Goal: Task Accomplishment & Management: Complete application form

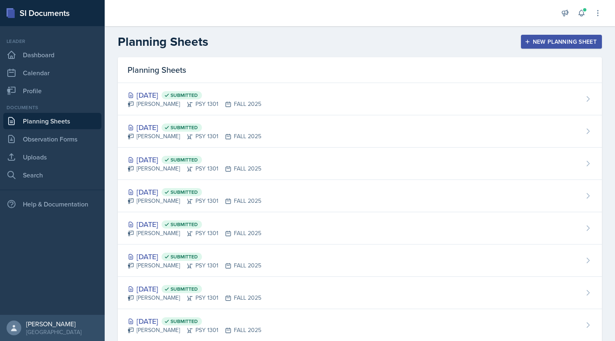
click at [533, 40] on div "New Planning Sheet" at bounding box center [561, 41] width 70 height 7
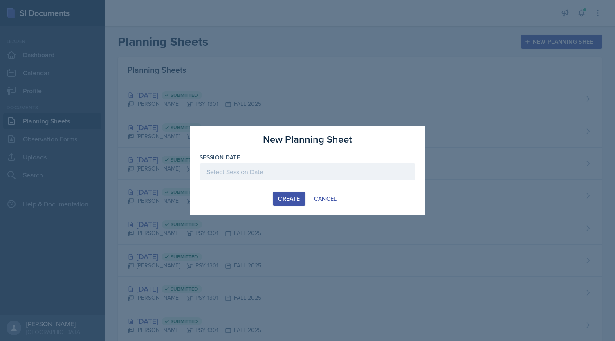
click at [235, 169] on div at bounding box center [307, 171] width 216 height 17
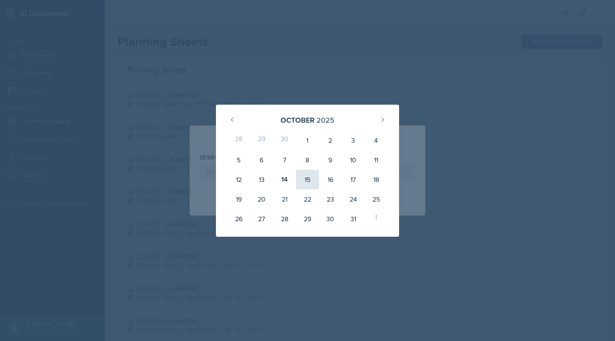
click at [307, 179] on div "15" at bounding box center [307, 180] width 23 height 20
type input "[DATE]"
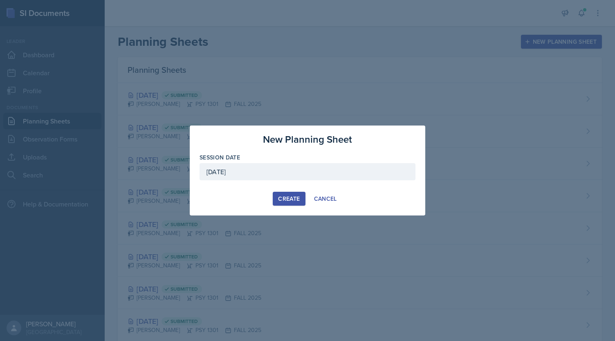
click at [282, 197] on div "Create" at bounding box center [289, 198] width 22 height 7
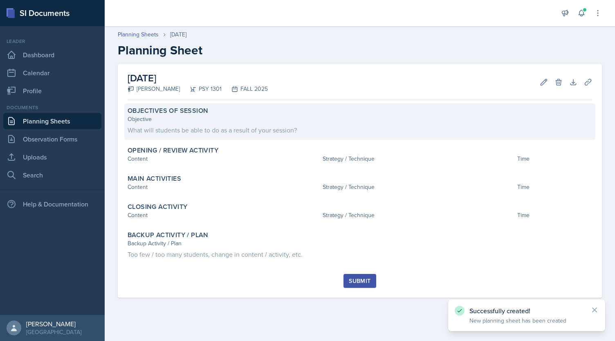
click at [209, 130] on div "What will students be able to do as a result of your session?" at bounding box center [360, 130] width 464 height 10
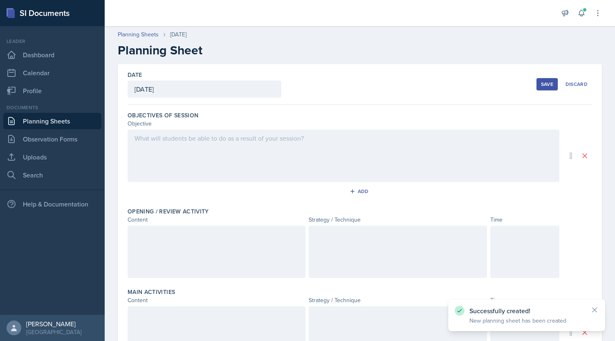
click at [213, 145] on div at bounding box center [344, 156] width 432 height 52
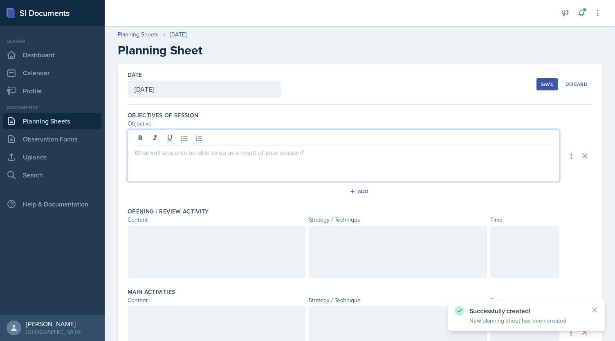
paste div
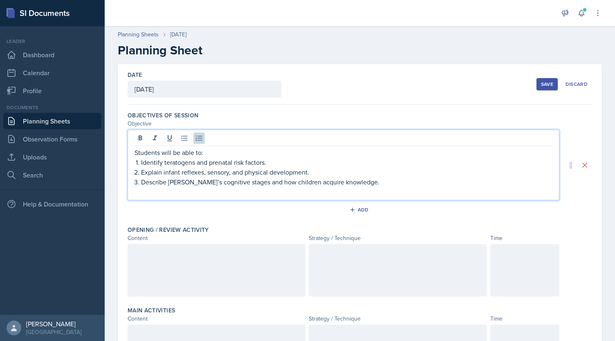
click at [141, 163] on li "Identify teratogens and prenatal risk factors." at bounding box center [346, 162] width 411 height 10
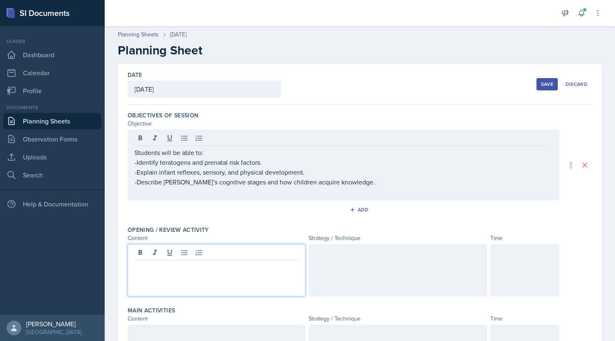
click at [185, 254] on div at bounding box center [217, 270] width 178 height 52
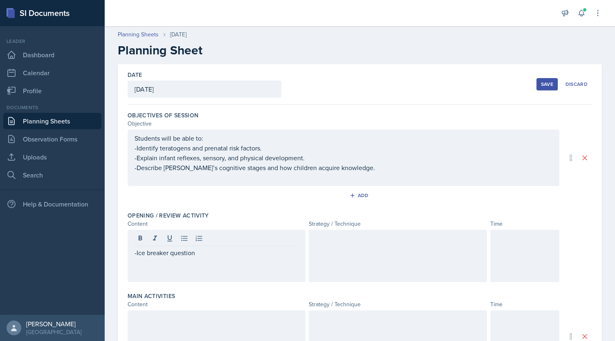
click at [353, 259] on div at bounding box center [398, 256] width 178 height 52
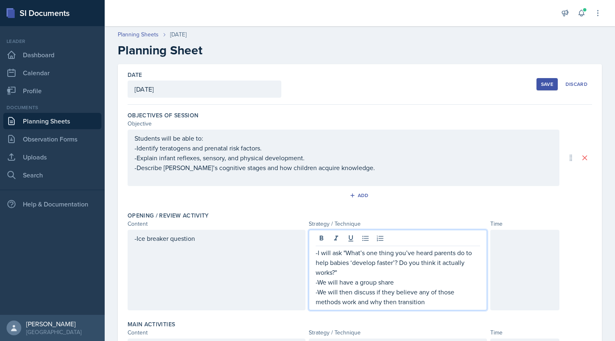
click at [506, 240] on div at bounding box center [524, 270] width 69 height 81
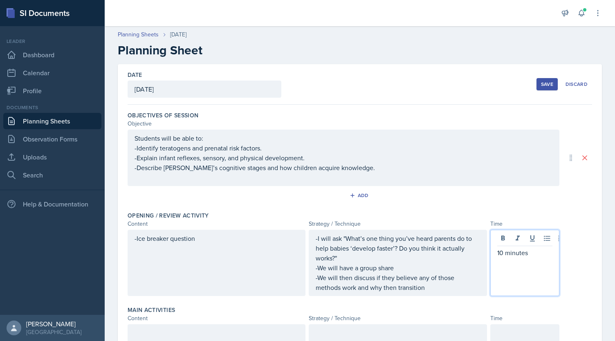
scroll to position [208, 0]
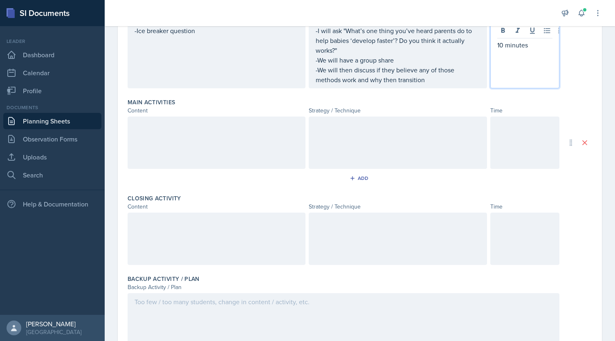
click at [263, 131] on div at bounding box center [217, 142] width 178 height 52
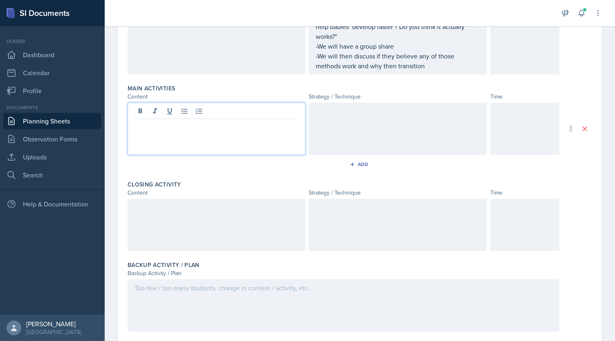
scroll to position [77, 0]
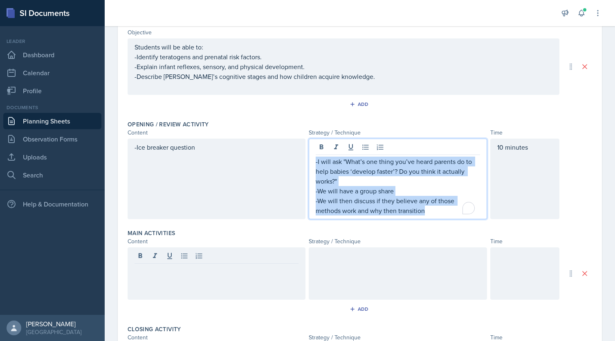
drag, startPoint x: 389, startPoint y: 192, endPoint x: 435, endPoint y: 219, distance: 53.5
click at [435, 219] on div "Opening / Review Activity Content Strategy / Technique Time -Ice breaker questi…" at bounding box center [360, 171] width 464 height 109
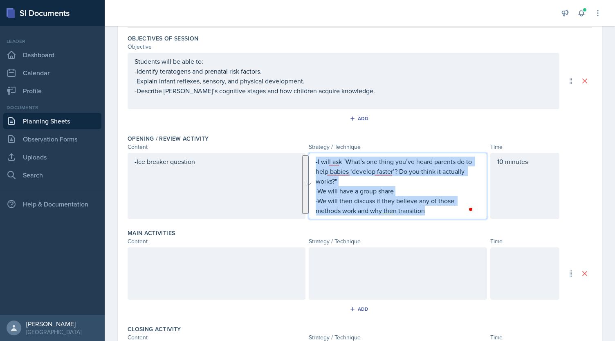
copy div "-I will ask "What’s one thing you’ve heard parents do to help babies ‘develop f…"
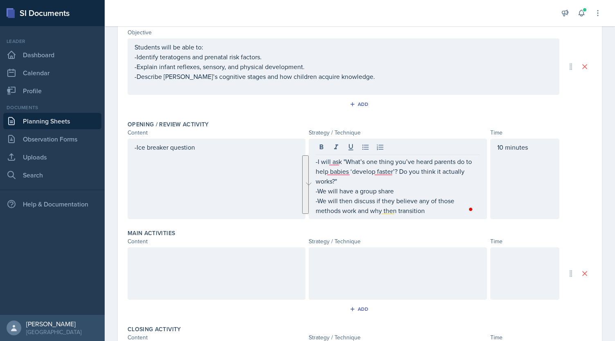
click at [171, 194] on div "-Ice breaker question" at bounding box center [217, 179] width 178 height 81
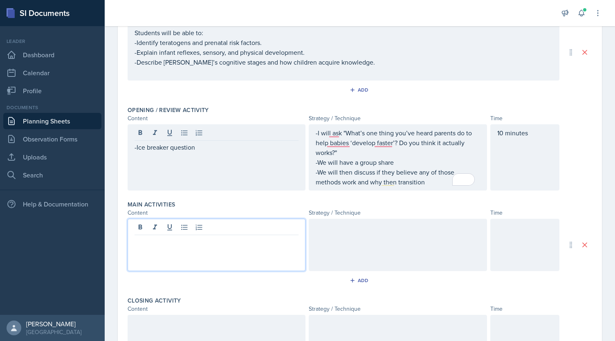
click at [177, 224] on div at bounding box center [217, 245] width 178 height 52
paste div
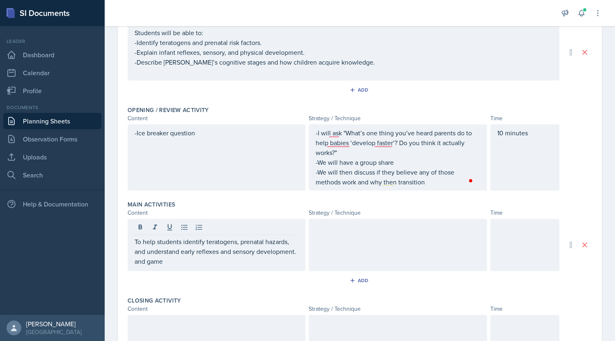
click at [132, 242] on div "To help students identify teratogens, prenatal hazards, and understand early re…" at bounding box center [217, 245] width 178 height 52
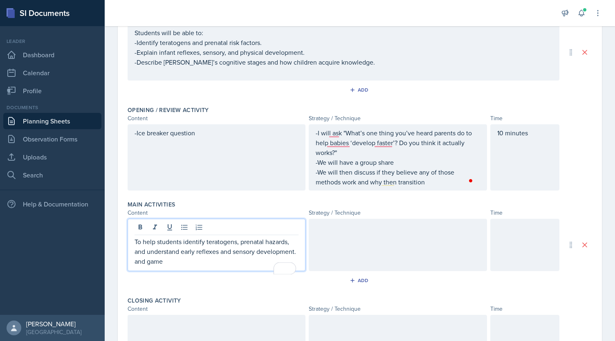
click at [134, 241] on p "To help students identify teratogens, prenatal hazards, and understand early re…" at bounding box center [216, 247] width 164 height 20
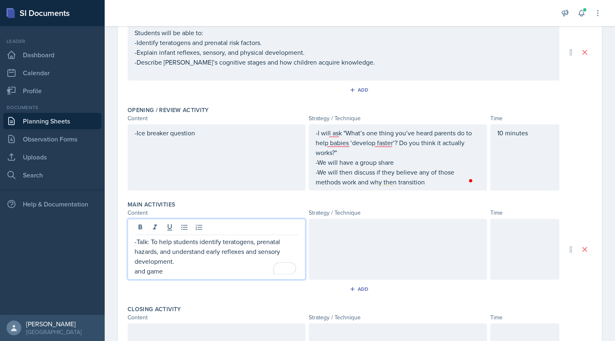
click at [163, 270] on p "and game" at bounding box center [216, 271] width 164 height 10
click at [188, 272] on p "and game: toxic orsafe" at bounding box center [216, 271] width 164 height 10
click at [357, 236] on div at bounding box center [398, 249] width 178 height 61
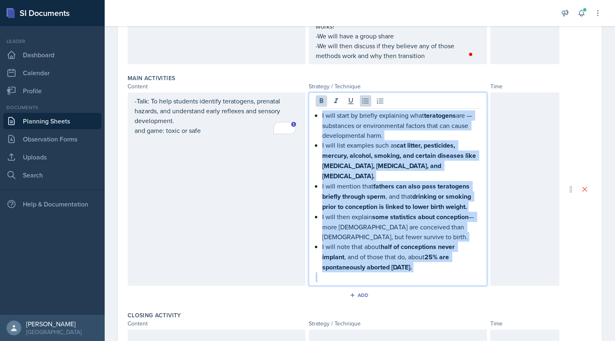
scroll to position [329, 0]
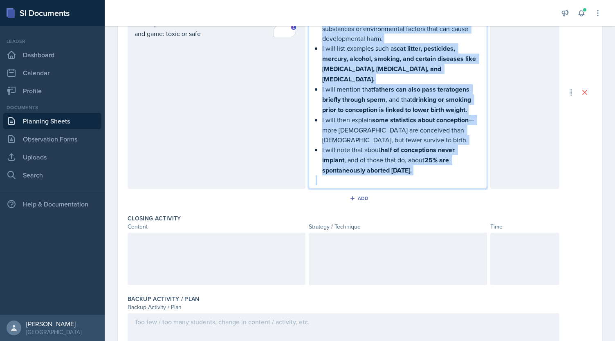
drag, startPoint x: 317, startPoint y: 194, endPoint x: 424, endPoint y: 163, distance: 110.9
click at [424, 163] on div "I will start by briefly explaining what teratogens are — substances or environm…" at bounding box center [397, 99] width 164 height 172
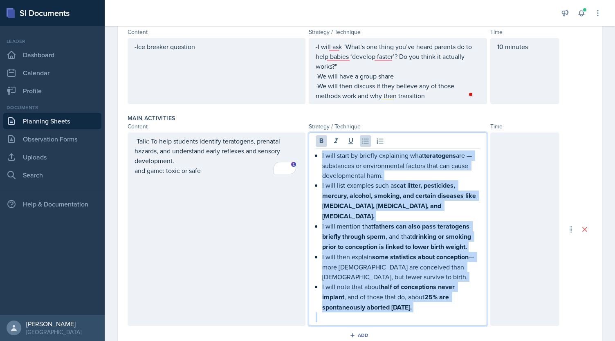
scroll to position [191, 0]
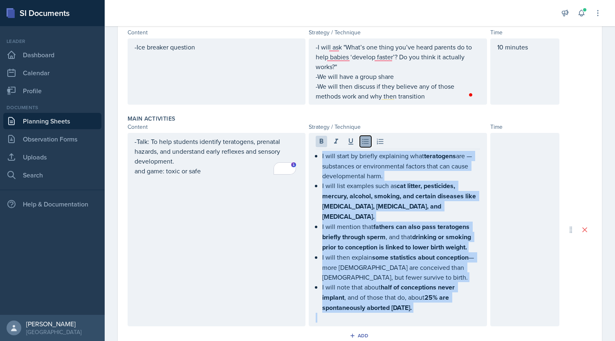
click at [362, 143] on icon at bounding box center [365, 141] width 8 height 8
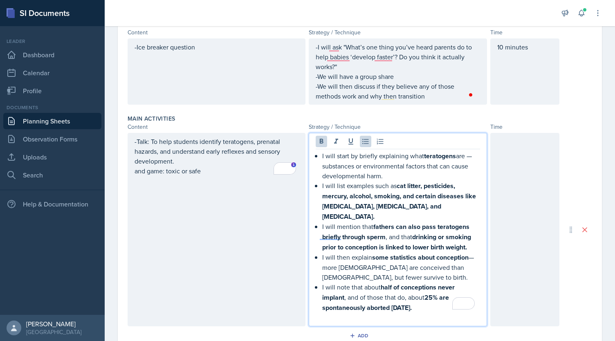
click at [318, 156] on div "I will start by briefly explaining what teratogens are — substances or environm…" at bounding box center [397, 237] width 164 height 172
click at [318, 187] on div "I will start by briefly explaining what teratogens are — substances or environm…" at bounding box center [397, 237] width 164 height 172
click at [317, 213] on div "I will start by briefly explaining what teratogens are — substances or environm…" at bounding box center [397, 237] width 164 height 172
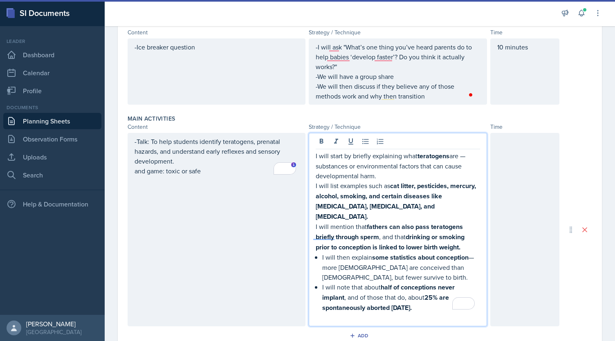
click at [318, 246] on div "I will start by briefly explaining what teratogens are — substances or environm…" at bounding box center [397, 237] width 164 height 172
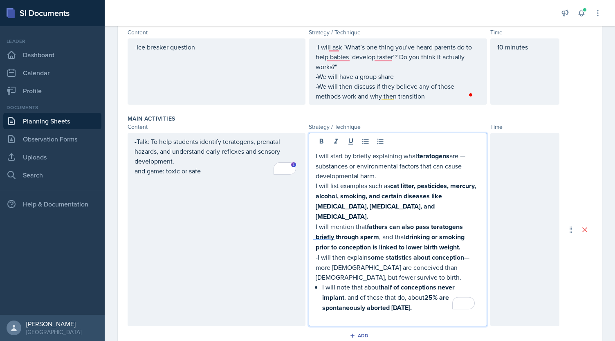
click at [319, 274] on div "I will start by briefly explaining what teratogens are — substances or environm…" at bounding box center [397, 237] width 164 height 172
click at [315, 221] on p "I will mention that fathers can also pass teratogens briefly through sperm , an…" at bounding box center [397, 236] width 164 height 31
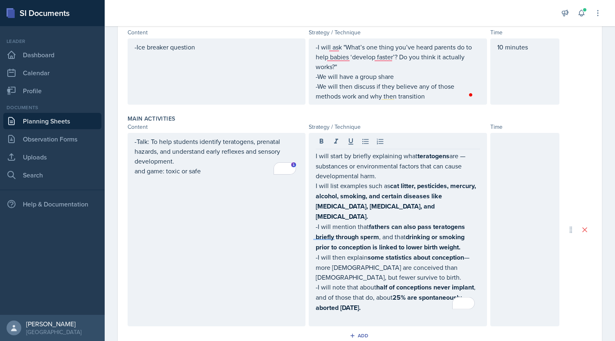
click at [311, 187] on div "I will start by briefly explaining what teratogens are — substances or environm…" at bounding box center [398, 229] width 178 height 193
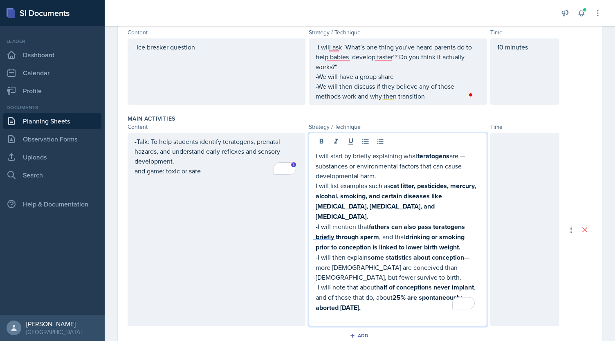
click at [312, 186] on div "I will start by briefly explaining what teratogens are — substances or environm…" at bounding box center [398, 229] width 178 height 193
click at [315, 186] on p "I will list examples such as cat litter, pesticides, mercury, alcohol, smoking,…" at bounding box center [397, 201] width 164 height 41
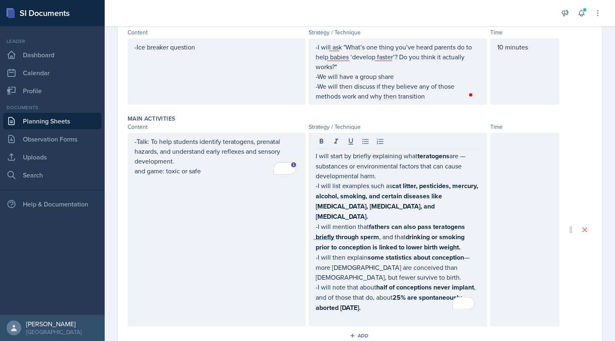
click at [312, 157] on div "I will start by briefly explaining what teratogens are — substances or environm…" at bounding box center [398, 229] width 178 height 193
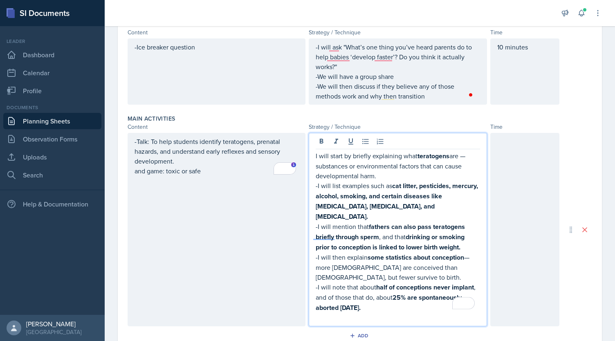
click at [312, 154] on div "I will start by briefly explaining what teratogens are — substances or environm…" at bounding box center [398, 229] width 178 height 193
click at [315, 155] on p "I will start by briefly explaining what teratogens are — substances or environm…" at bounding box center [397, 166] width 164 height 30
drag, startPoint x: 417, startPoint y: 154, endPoint x: 443, endPoint y: 293, distance: 141.8
click at [443, 293] on div "-I will start by briefly explaining what teratogens are — substances or environ…" at bounding box center [397, 237] width 164 height 172
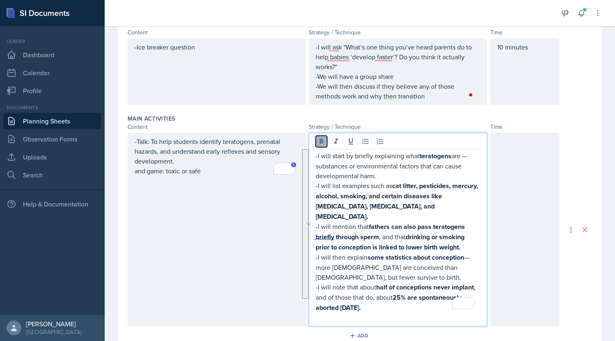
click at [320, 139] on icon at bounding box center [321, 141] width 8 height 8
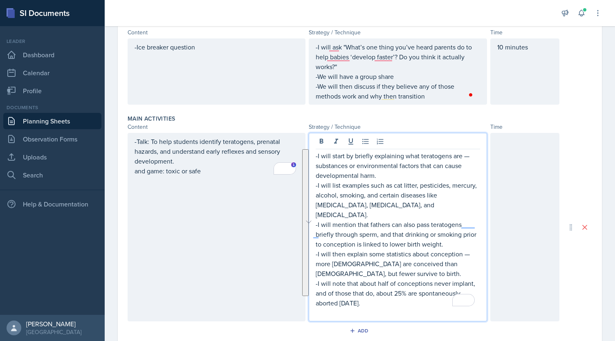
click at [431, 174] on p "-I will start by briefly explaining what teratogens are — substances or environ…" at bounding box center [397, 165] width 164 height 29
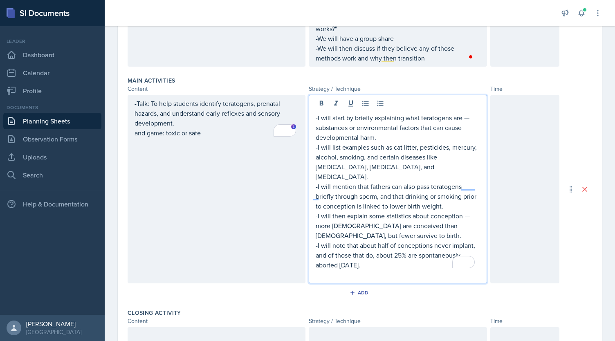
scroll to position [255, 0]
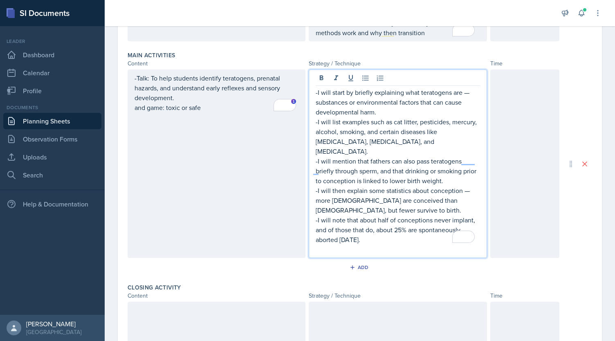
click at [405, 221] on p "-I will note that about half of conceptions never implant, and of those that do…" at bounding box center [397, 229] width 164 height 29
click at [406, 230] on p "-I will note that about half of conceptions never implant, and of those that do…" at bounding box center [397, 229] width 164 height 29
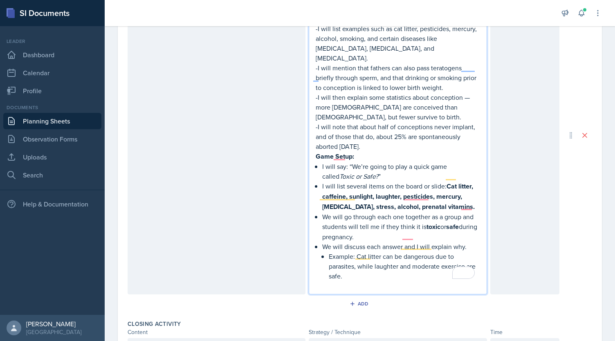
scroll to position [349, 0]
click at [317, 152] on div "-I will start by briefly explaining what teratogens are — substances or environ…" at bounding box center [397, 141] width 164 height 296
click at [322, 180] on p "I will list several items on the board or slide: Cat litter, caffeine, sunlight…" at bounding box center [400, 195] width 157 height 31
click at [319, 173] on div "-I will start by briefly explaining what teratogens are — substances or environ…" at bounding box center [397, 141] width 164 height 296
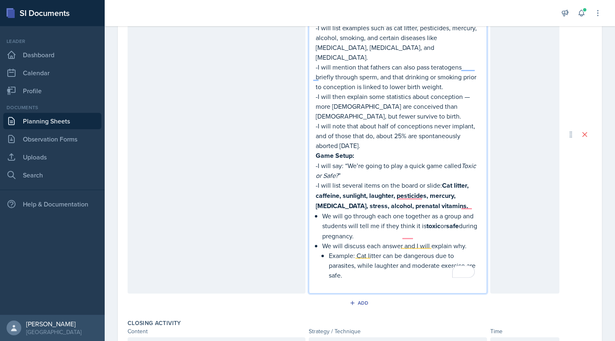
click at [322, 211] on p "We will go through each one together as a group and students will tell me if th…" at bounding box center [400, 226] width 157 height 30
click at [318, 234] on div "-I will start by briefly explaining what teratogens are — substances or environ…" at bounding box center [397, 141] width 164 height 296
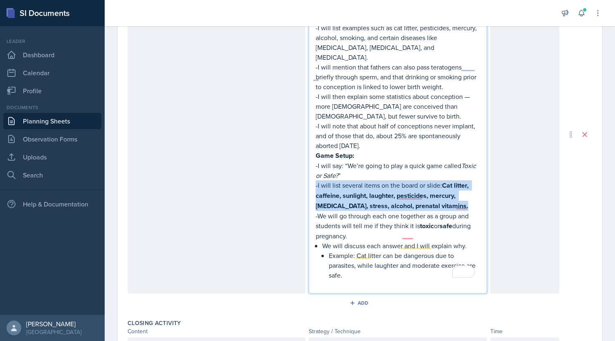
click at [318, 234] on div "-I will start by briefly explaining what teratogens are — substances or environ…" at bounding box center [397, 141] width 164 height 296
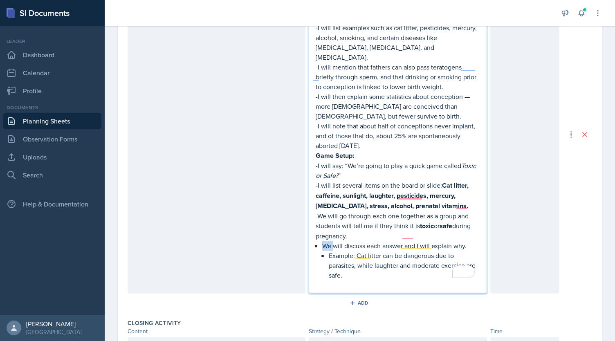
click at [318, 234] on div "-I will start by briefly explaining what teratogens are — substances or environ…" at bounding box center [397, 141] width 164 height 296
click at [342, 241] on p "We will discuss each answer and I will explain why." at bounding box center [400, 246] width 157 height 10
click at [325, 242] on li "We will discuss each answer and I will explain why. Example: Cat litter can be …" at bounding box center [400, 260] width 157 height 39
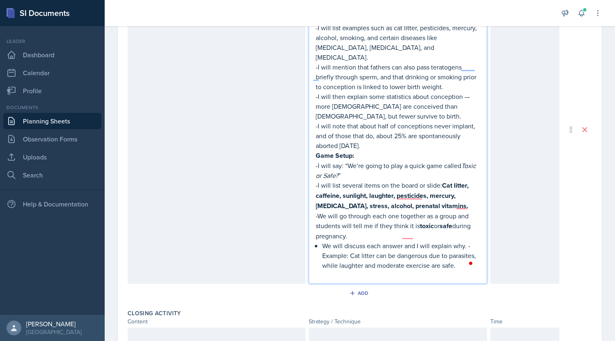
click at [463, 241] on p "We will discuss each answer and I will explain why. -Example: Cat litter can be…" at bounding box center [400, 255] width 157 height 29
click at [355, 241] on p "We will discuss each answer and I will explain why. -Example: Cat litter can be…" at bounding box center [400, 255] width 157 height 29
click at [322, 241] on p "We will discuss each answer and I will explain why. -Example: Cat litter can be…" at bounding box center [400, 255] width 157 height 29
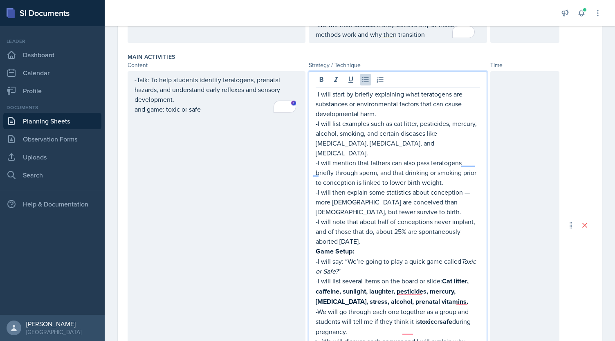
scroll to position [235, 0]
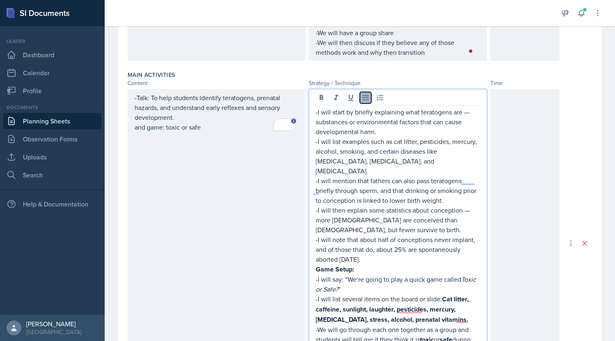
click at [363, 98] on icon at bounding box center [365, 98] width 8 height 8
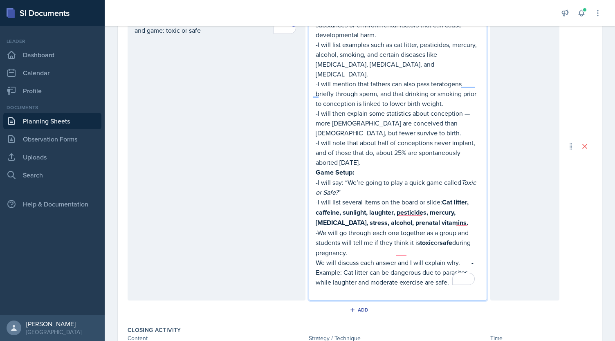
scroll to position [358, 0]
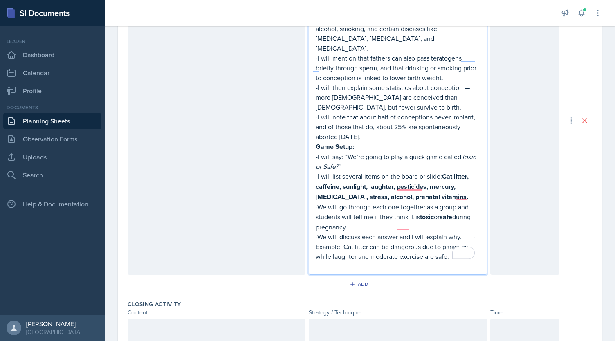
click at [473, 232] on p "-We will discuss each answer and I will explain why. -Example: Cat litter can b…" at bounding box center [397, 246] width 164 height 29
click at [470, 232] on p "-We will discuss each answer and I will explain why. -Example: Cat litter can b…" at bounding box center [397, 246] width 164 height 29
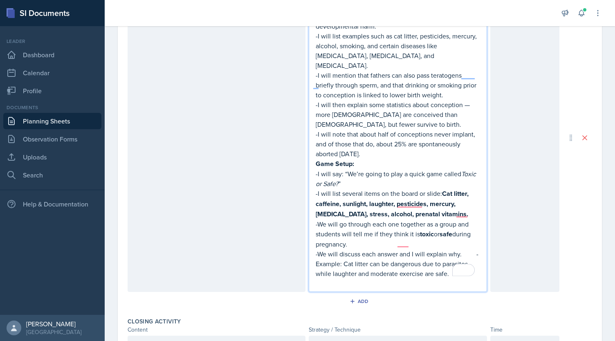
scroll to position [340, 0]
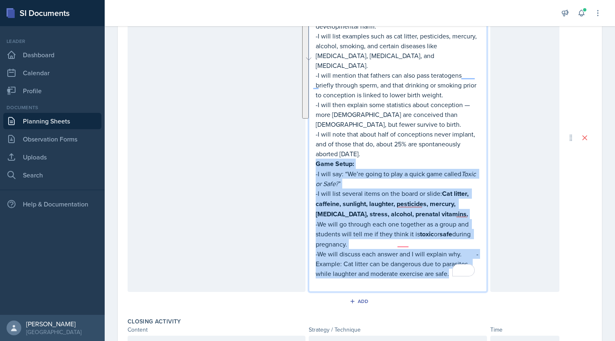
drag, startPoint x: 313, startPoint y: 151, endPoint x: 448, endPoint y: 265, distance: 177.2
click at [448, 265] on div "-I will start by briefly explaining what teratogens are — substances or environ…" at bounding box center [397, 145] width 164 height 286
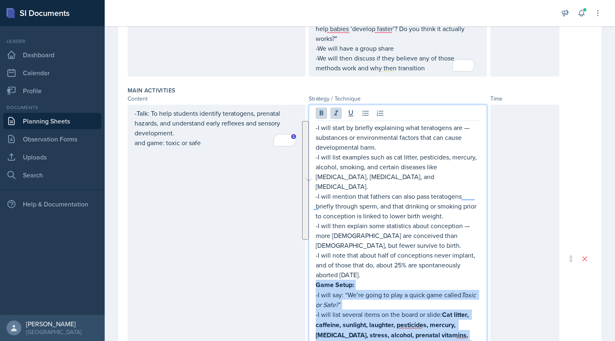
scroll to position [214, 0]
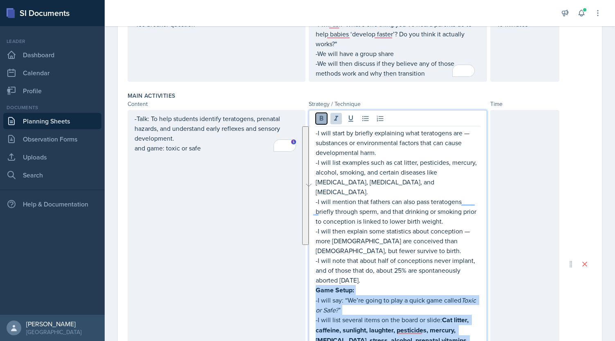
click at [320, 116] on icon at bounding box center [322, 118] width 4 height 5
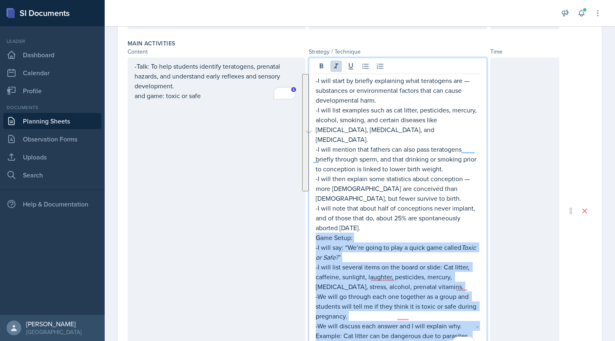
click at [464, 242] on p "-I will say: “We’re going to play a quick game called Toxic or Safe? ”" at bounding box center [397, 252] width 164 height 20
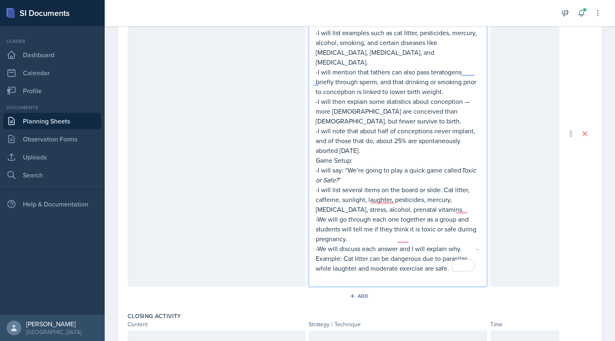
scroll to position [347, 0]
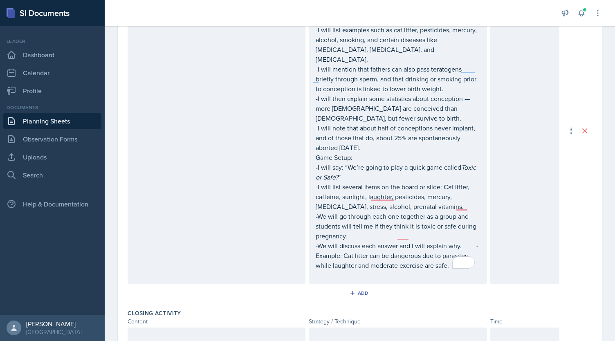
click at [513, 182] on div at bounding box center [524, 131] width 69 height 306
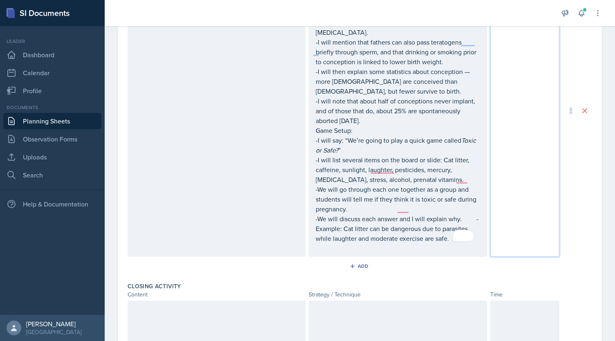
scroll to position [416, 0]
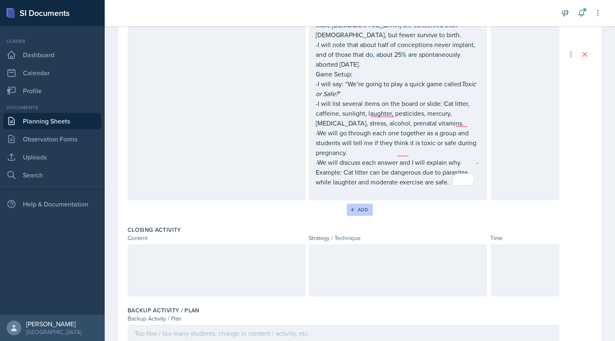
click at [358, 206] on div "Add" at bounding box center [360, 209] width 18 height 7
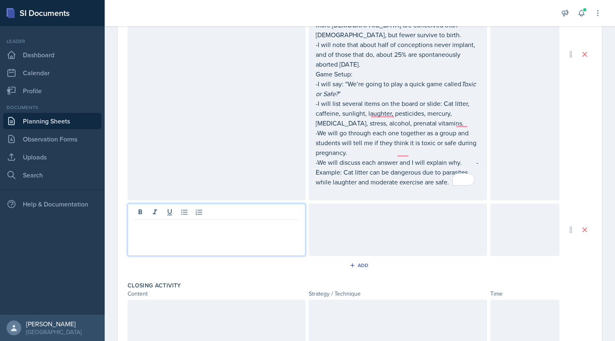
click at [236, 204] on div at bounding box center [217, 230] width 178 height 52
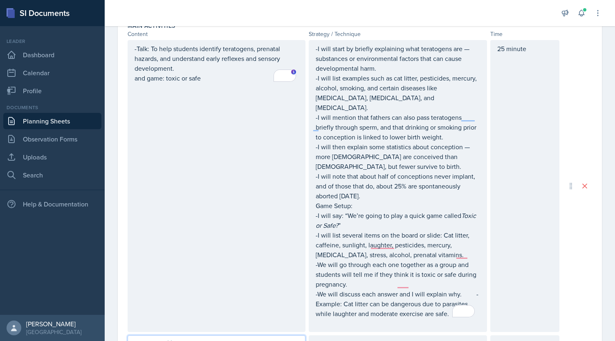
click at [237, 78] on p "and game: toxic or safe" at bounding box center [216, 78] width 164 height 10
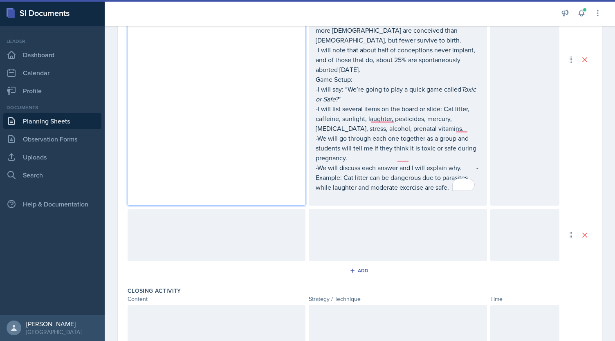
scroll to position [411, 0]
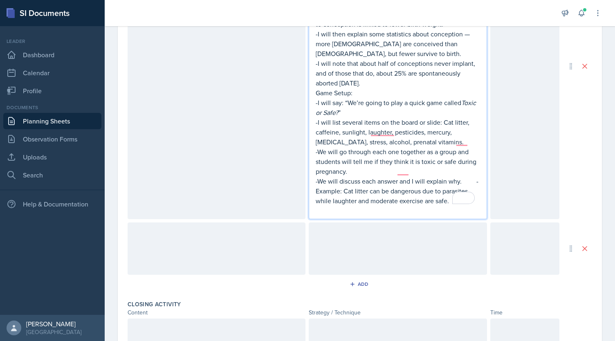
click at [447, 180] on div "-I will start by briefly explaining what teratogens are — substances or environ…" at bounding box center [397, 73] width 164 height 284
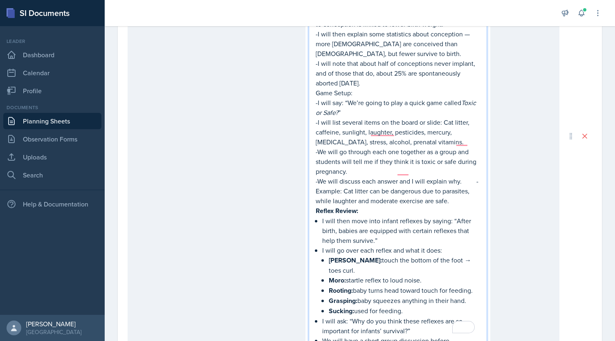
drag, startPoint x: 360, startPoint y: 201, endPoint x: 296, endPoint y: 204, distance: 64.7
click at [296, 204] on div "-Talk: To help students identify teratogens, prenatal hazards, and understand e…" at bounding box center [344, 136] width 432 height 446
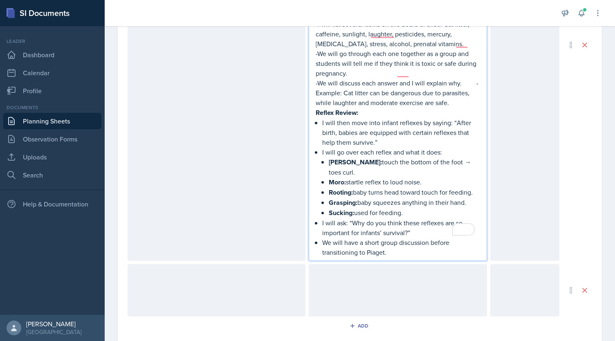
scroll to position [500, 0]
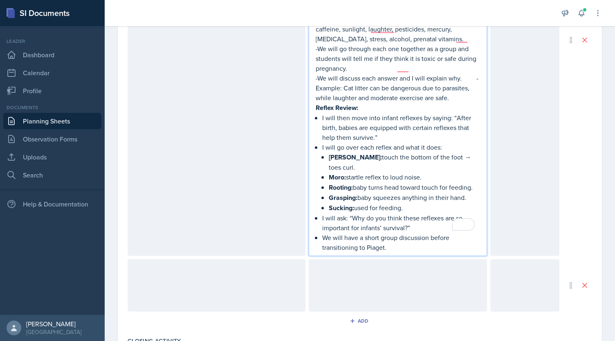
click at [322, 113] on p "I will then move into infant reflexes by saying: “After birth, babies are equip…" at bounding box center [400, 127] width 157 height 29
click at [322, 142] on p "I will go over each reflex and what it does:" at bounding box center [400, 147] width 157 height 10
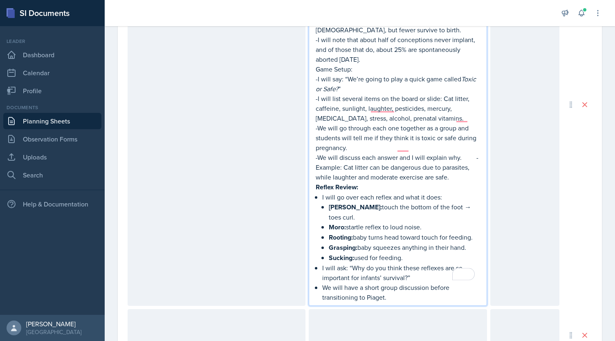
scroll to position [423, 0]
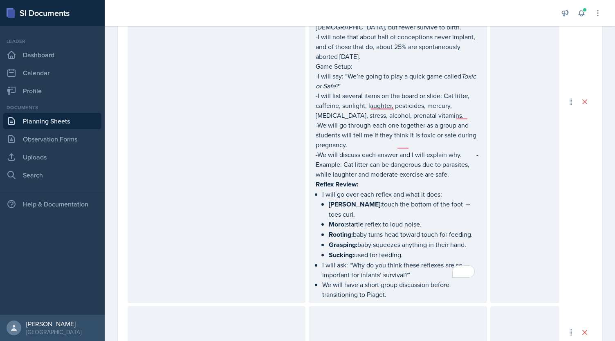
drag, startPoint x: 312, startPoint y: 172, endPoint x: 394, endPoint y: 268, distance: 126.0
click at [394, 268] on div "-I will start by briefly explaining what teratogens are — substances or environ…" at bounding box center [398, 102] width 178 height 402
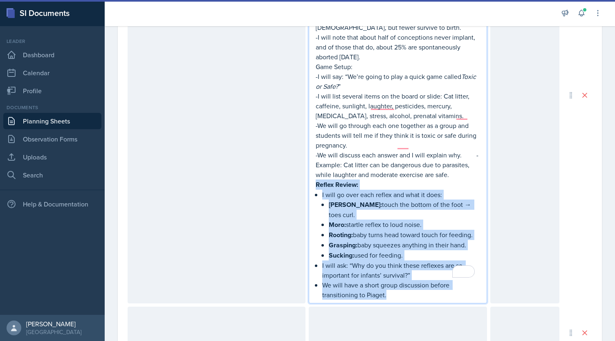
drag, startPoint x: 394, startPoint y: 276, endPoint x: 307, endPoint y: 175, distance: 133.3
click at [309, 173] on main "Planning Sheets [DATE] Planning Sheet Date [DATE] [DATE] 28 29 30 1 2 3 4 5 6 7…" at bounding box center [360, 183] width 510 height 315
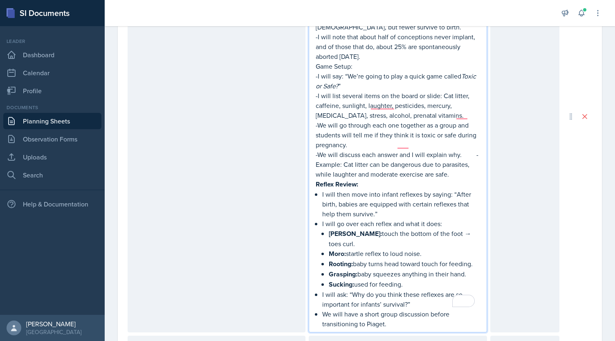
click at [318, 181] on div "-I will start by briefly explaining what teratogens are — substances or environ…" at bounding box center [397, 116] width 164 height 424
click at [318, 213] on div "-I will start by briefly explaining what teratogens are — substances or environ…" at bounding box center [397, 116] width 164 height 424
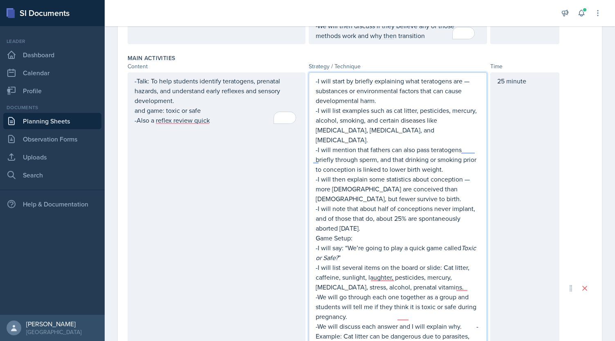
scroll to position [247, 0]
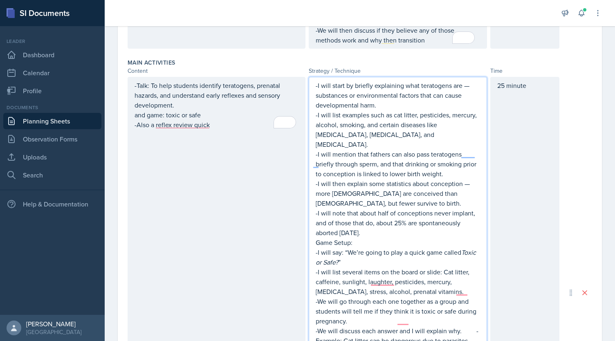
click at [491, 165] on div "25 minute" at bounding box center [524, 293] width 69 height 432
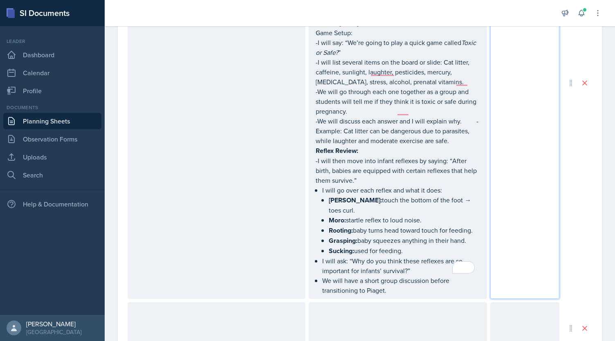
scroll to position [459, 0]
click at [320, 177] on div "-I will start by briefly explaining what teratogens are — substances or environ…" at bounding box center [397, 81] width 164 height 424
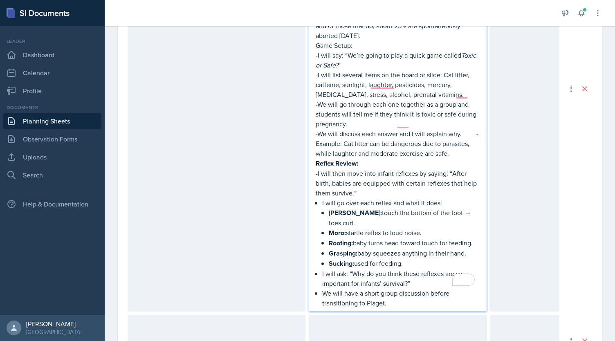
click at [322, 198] on p "I will go over each reflex and what it does:" at bounding box center [400, 203] width 157 height 10
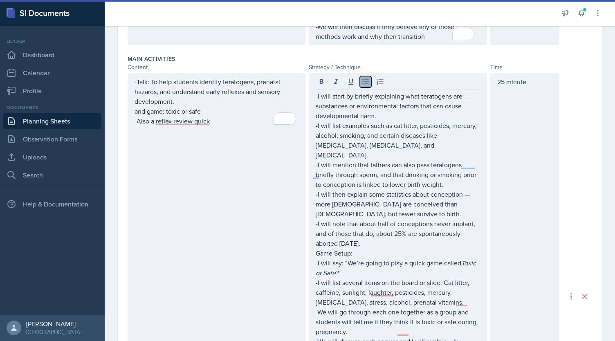
click at [363, 81] on icon at bounding box center [365, 82] width 8 height 8
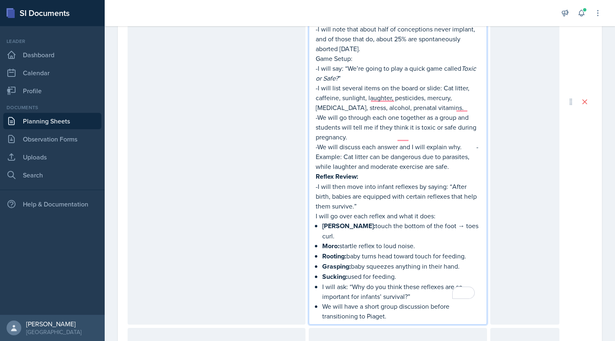
scroll to position [445, 0]
click at [322, 221] on strong "[PERSON_NAME]:" at bounding box center [348, 225] width 53 height 9
click at [318, 266] on div "-I will start by briefly explaining what teratogens are — substances or environ…" at bounding box center [397, 109] width 164 height 424
click at [318, 286] on div "-I will start by briefly explaining what teratogens are — substances or environ…" at bounding box center [397, 109] width 164 height 424
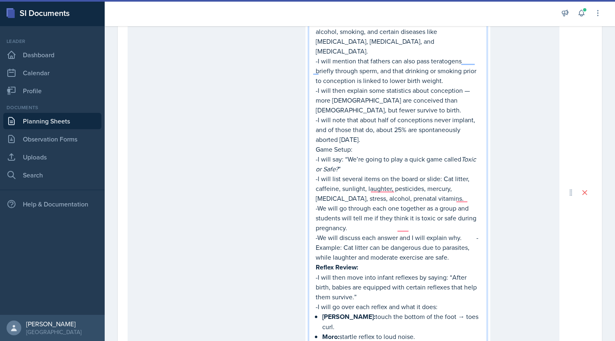
scroll to position [356, 0]
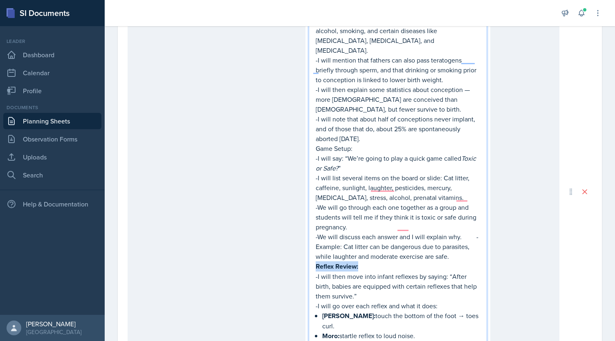
drag, startPoint x: 357, startPoint y: 257, endPoint x: 307, endPoint y: 259, distance: 50.3
click at [307, 259] on main "Planning Sheets [DATE] Planning Sheet Date [DATE] [DATE] 28 29 30 1 2 3 4 5 6 7…" at bounding box center [360, 183] width 510 height 315
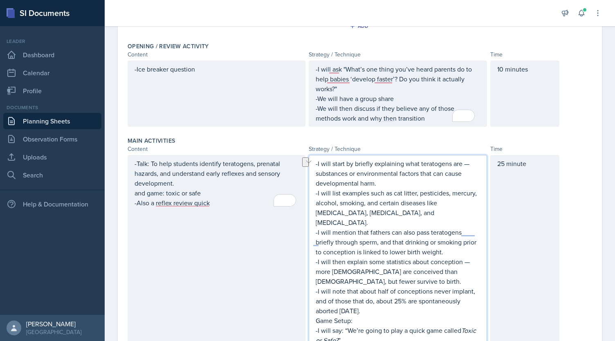
scroll to position [169, 0]
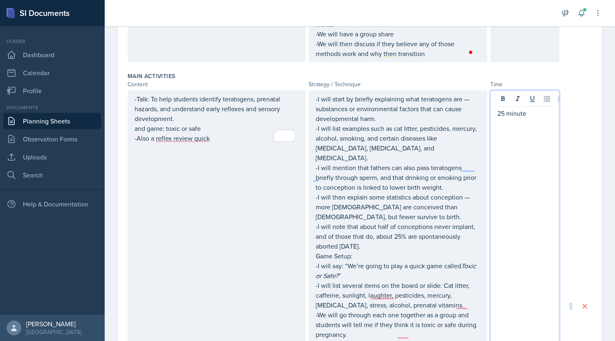
scroll to position [235, 0]
click at [465, 98] on p "-I will start by briefly explaining what teratogens are — substances or environ…" at bounding box center [397, 107] width 164 height 29
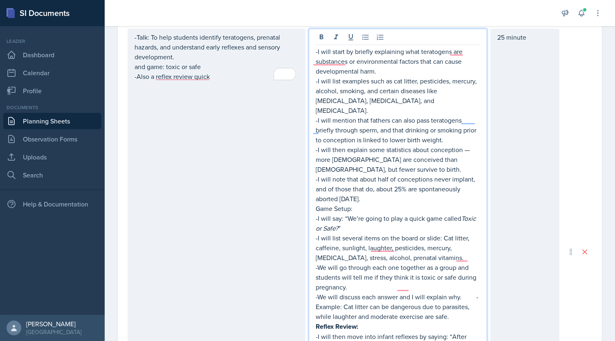
scroll to position [306, 0]
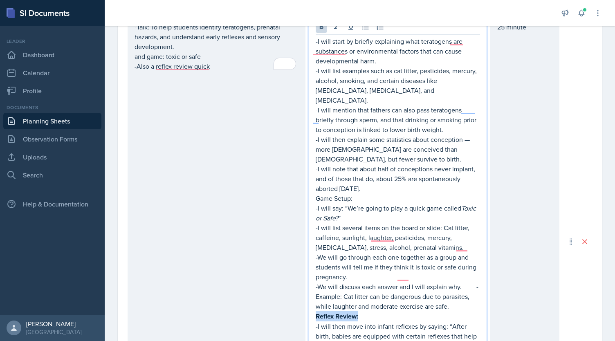
drag, startPoint x: 356, startPoint y: 305, endPoint x: 301, endPoint y: 303, distance: 54.8
click at [301, 303] on div "-Talk: To help students identify teratogens, prenatal hazards, and understand e…" at bounding box center [344, 241] width 432 height 446
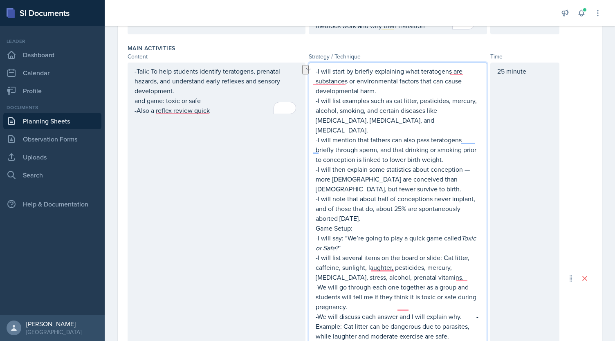
click at [282, 233] on div "-Talk: To help students identify teratogens, prenatal hazards, and understand e…" at bounding box center [217, 279] width 178 height 432
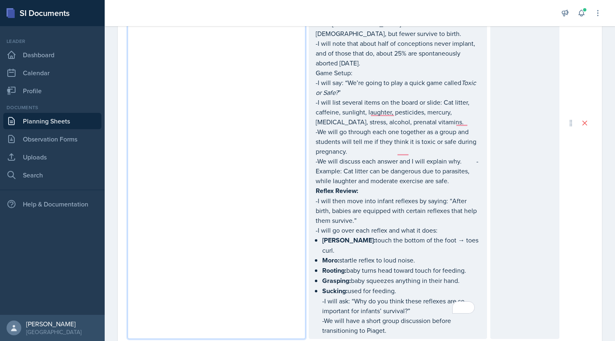
scroll to position [465, 0]
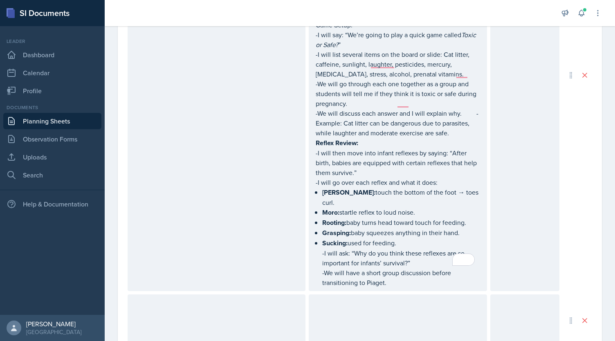
click at [490, 173] on div "25 minute" at bounding box center [524, 75] width 69 height 432
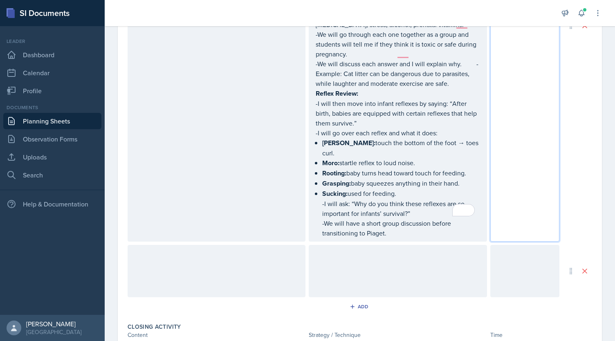
scroll to position [515, 0]
click at [230, 245] on div at bounding box center [217, 270] width 178 height 52
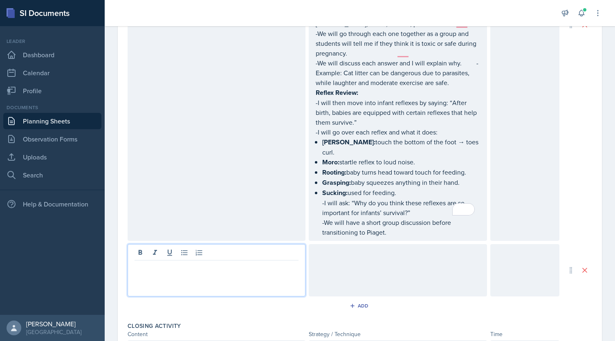
scroll to position [529, 0]
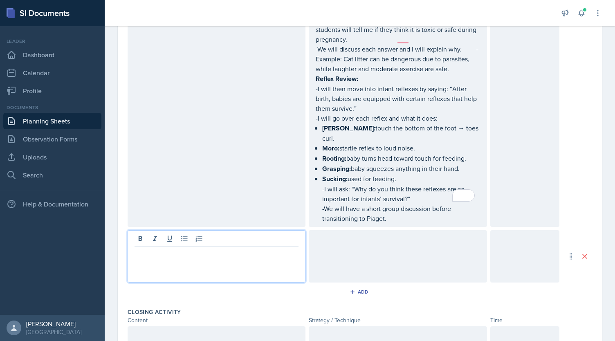
click at [368, 253] on div at bounding box center [398, 256] width 178 height 52
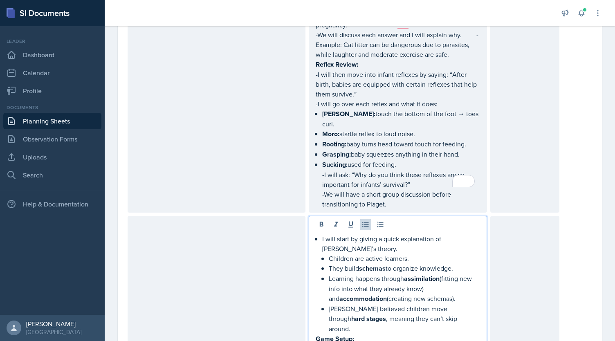
scroll to position [693, 0]
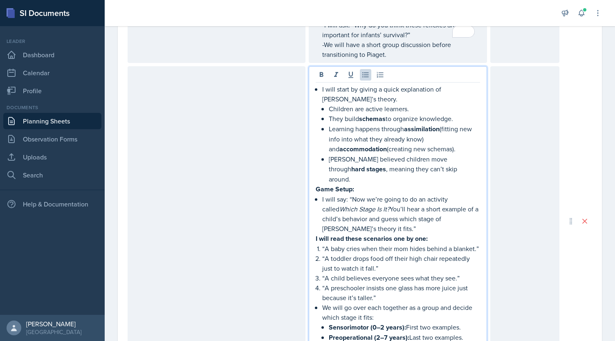
click at [318, 84] on div "I will start by giving a quick explanation of [PERSON_NAME]’s theory. Children …" at bounding box center [397, 228] width 164 height 288
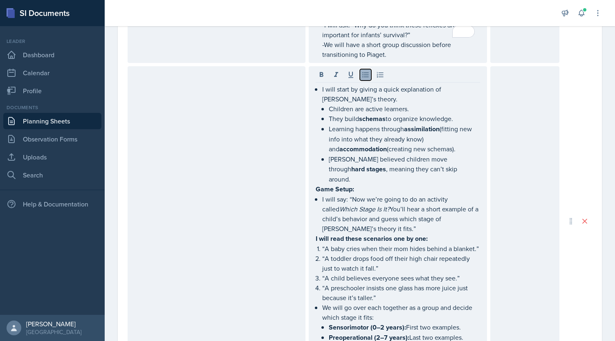
click at [361, 71] on icon at bounding box center [365, 75] width 8 height 8
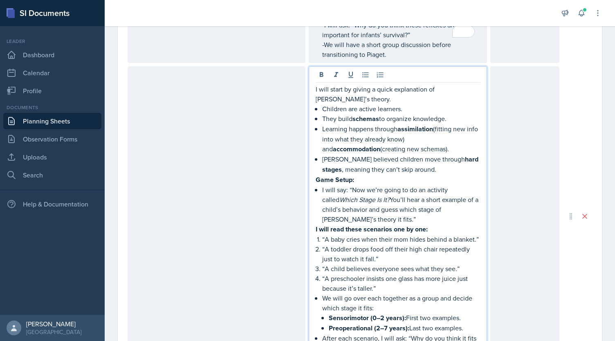
scroll to position [712, 0]
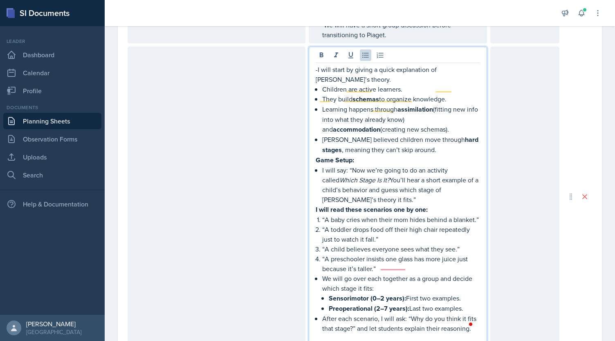
click at [322, 84] on p "Children are active learners." at bounding box center [400, 89] width 157 height 10
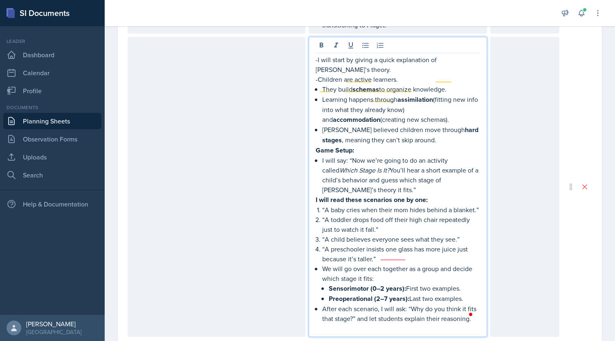
click at [322, 84] on p "They build schemas to organize knowledge." at bounding box center [400, 89] width 157 height 10
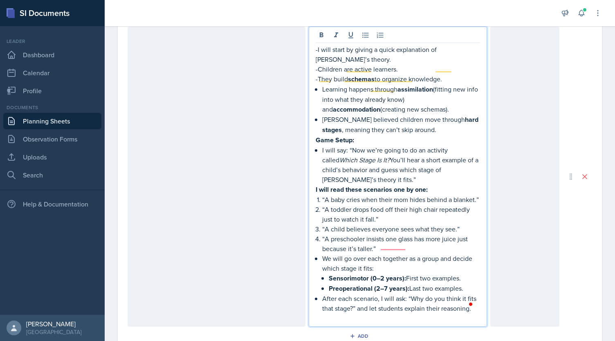
click at [322, 84] on p "Learning happens through assimilation (fitting new info into what they already …" at bounding box center [400, 99] width 157 height 30
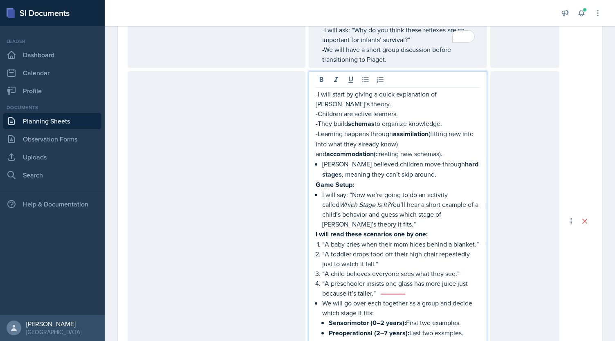
scroll to position [688, 0]
click at [319, 142] on div "-I will start by giving a quick explanation of [PERSON_NAME]’s theory. -Childre…" at bounding box center [397, 228] width 164 height 278
click at [318, 171] on div "-I will start by giving a quick explanation of [PERSON_NAME]’s theory. -Childre…" at bounding box center [397, 228] width 164 height 278
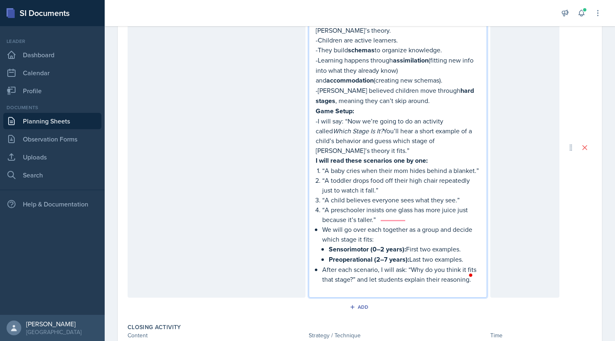
scroll to position [762, 0]
click at [319, 216] on div "-I will start by giving a quick explanation of [PERSON_NAME]’s theory. -Childre…" at bounding box center [397, 154] width 164 height 278
click at [323, 236] on li "“A preschooler insists one glass has more juice just because it’s taller.” -We …" at bounding box center [400, 234] width 157 height 60
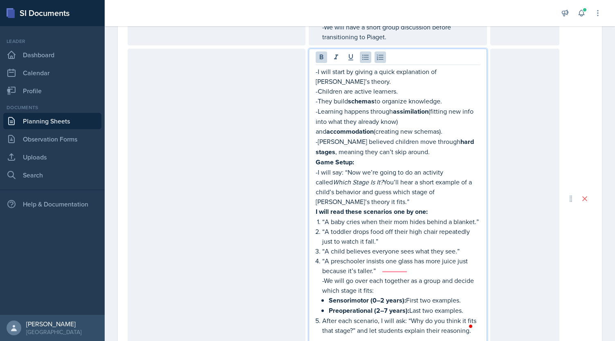
scroll to position [711, 0]
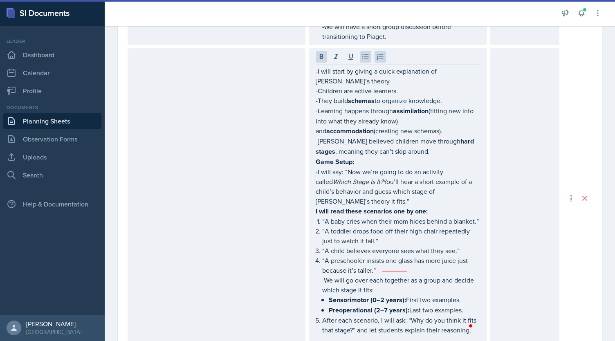
drag, startPoint x: 310, startPoint y: 49, endPoint x: 413, endPoint y: 172, distance: 160.2
click at [413, 172] on div "-I will start by giving a quick explanation of [PERSON_NAME]’s theory. -Childre…" at bounding box center [398, 198] width 178 height 300
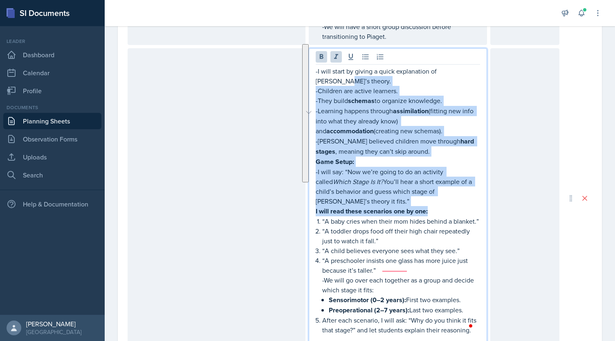
drag, startPoint x: 427, startPoint y: 190, endPoint x: 315, endPoint y: 55, distance: 175.0
click at [315, 66] on div "-I will start by giving a quick explanation of [PERSON_NAME]’s theory. -Childre…" at bounding box center [397, 205] width 164 height 278
click at [320, 54] on icon at bounding box center [322, 56] width 4 height 5
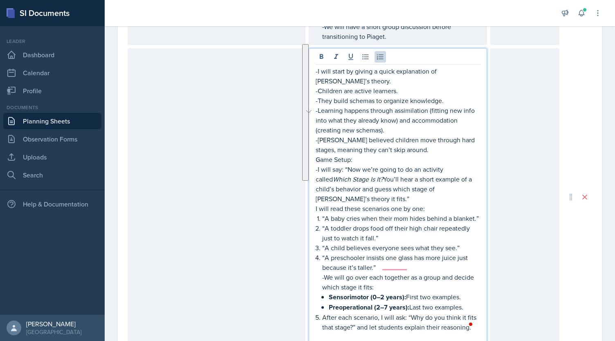
click at [431, 213] on p "“A baby cries when their mom hides behind a blanket.”" at bounding box center [400, 218] width 157 height 10
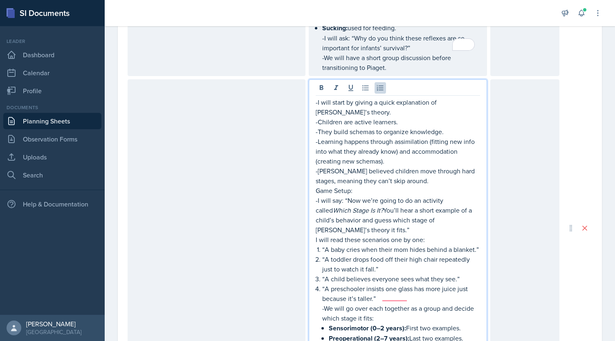
click at [242, 152] on div at bounding box center [217, 227] width 178 height 297
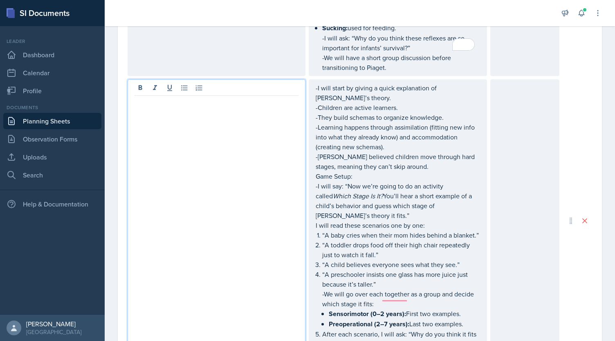
scroll to position [694, 0]
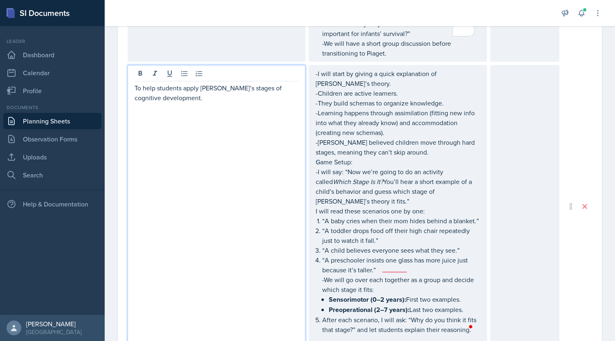
click at [516, 116] on div at bounding box center [524, 206] width 69 height 283
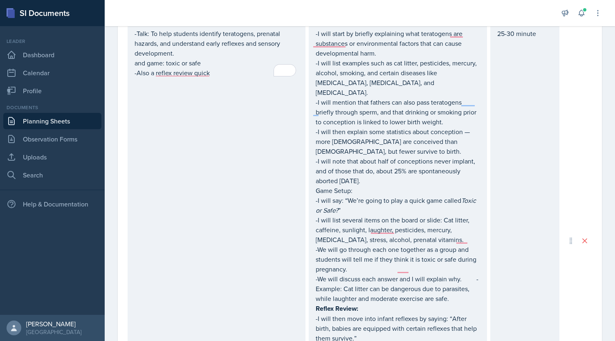
scroll to position [136, 0]
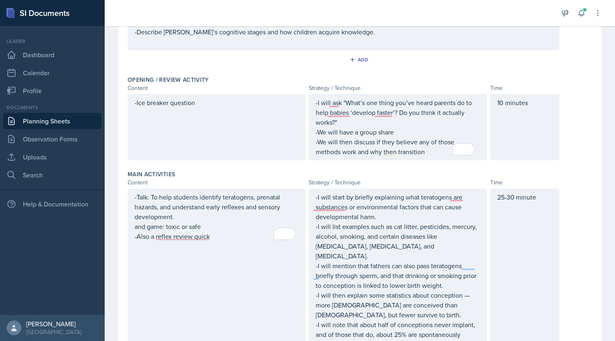
click at [497, 101] on p "10 minutes" at bounding box center [524, 103] width 55 height 10
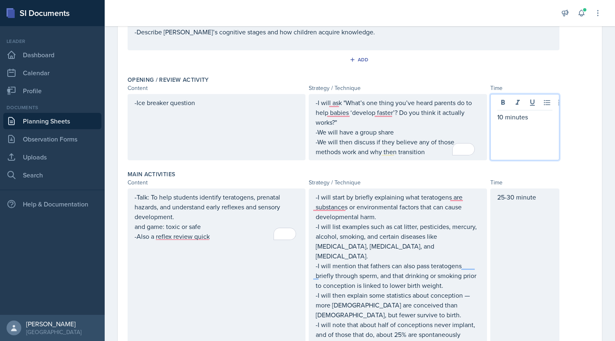
scroll to position [150, 0]
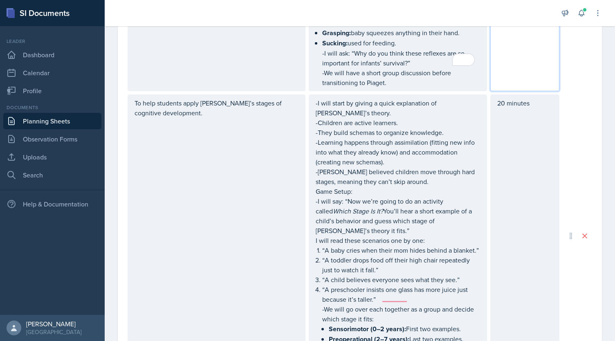
scroll to position [665, 0]
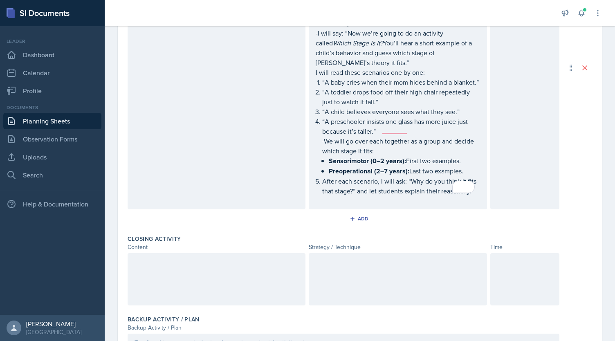
click at [453, 264] on div at bounding box center [398, 279] width 178 height 52
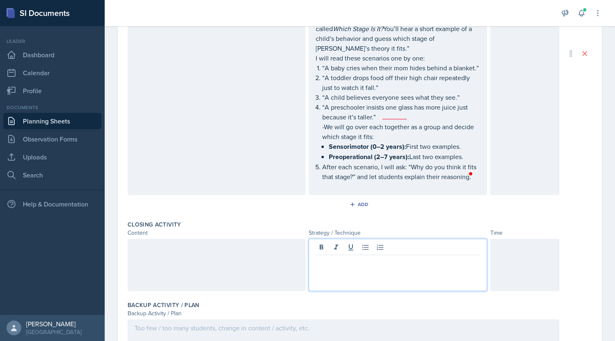
paste div
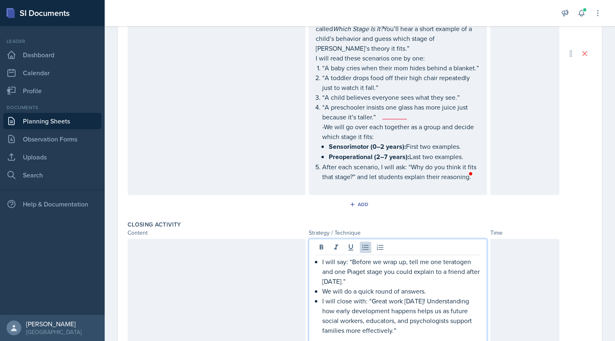
click at [318, 257] on div "I will say: “Before we wrap up, tell me one teratogen and one Piaget stage you …" at bounding box center [397, 301] width 164 height 88
click at [319, 280] on div "-I will say: “Before we wrap up, tell me one teratogen and one [PERSON_NAME] st…" at bounding box center [397, 301] width 164 height 88
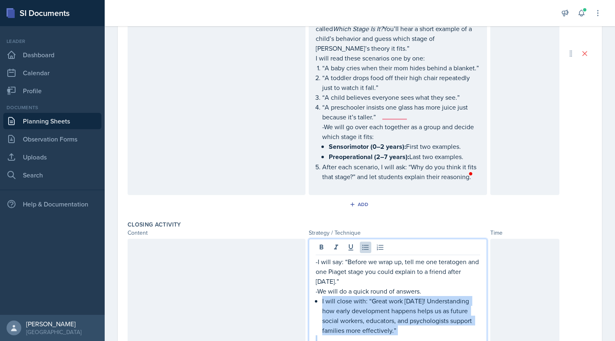
drag, startPoint x: 318, startPoint y: 287, endPoint x: 398, endPoint y: 333, distance: 91.8
click at [398, 333] on div "-I will say: “Before we wrap up, tell me one teratogen and one [PERSON_NAME] st…" at bounding box center [398, 294] width 178 height 110
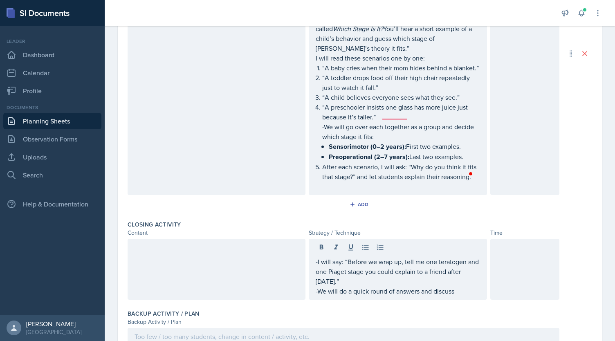
click at [507, 272] on div at bounding box center [524, 269] width 69 height 61
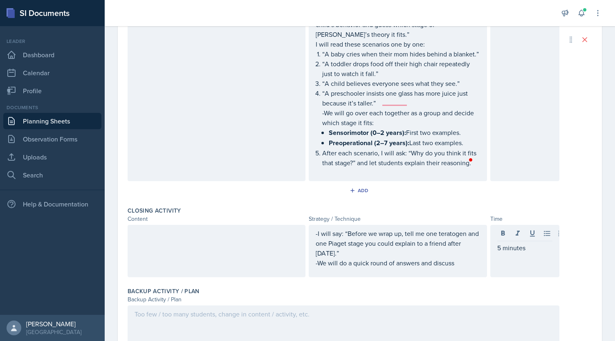
click at [283, 236] on div at bounding box center [217, 251] width 178 height 52
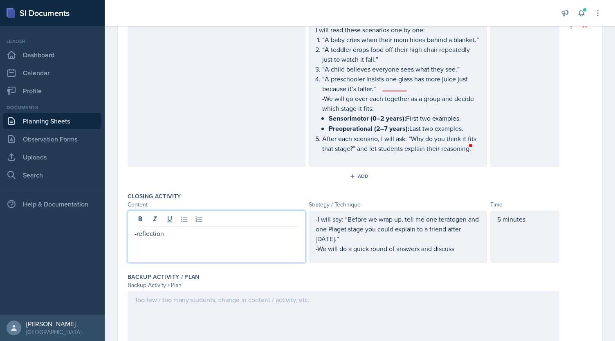
click at [235, 301] on div at bounding box center [344, 317] width 432 height 52
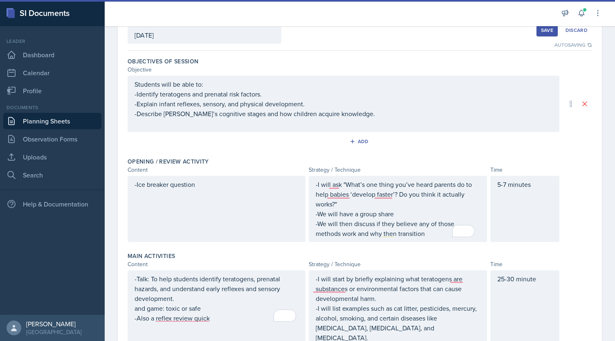
scroll to position [0, 0]
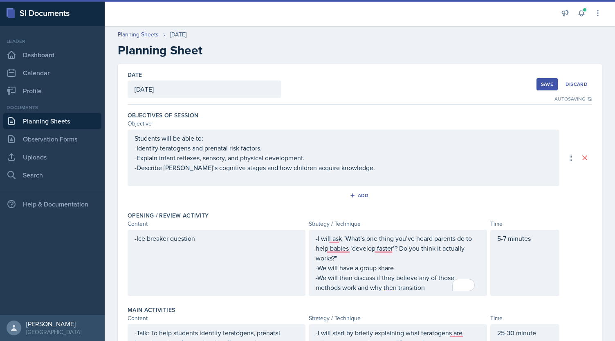
click at [544, 79] on button "Save" at bounding box center [546, 84] width 21 height 12
click at [541, 85] on div "Save" at bounding box center [547, 84] width 12 height 7
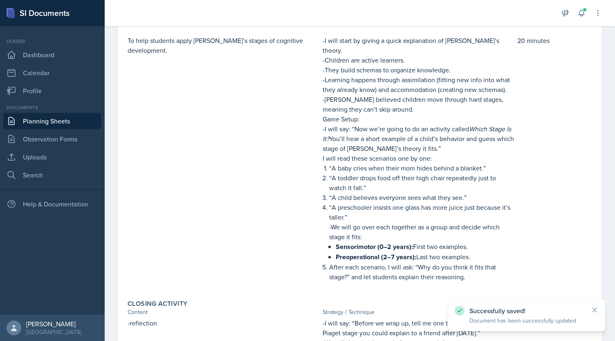
scroll to position [733, 0]
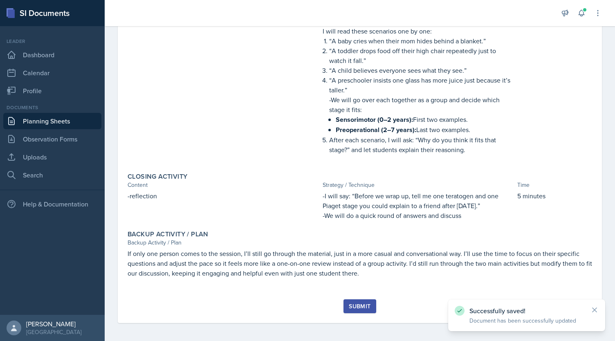
click at [354, 306] on div "Submit" at bounding box center [360, 306] width 22 height 7
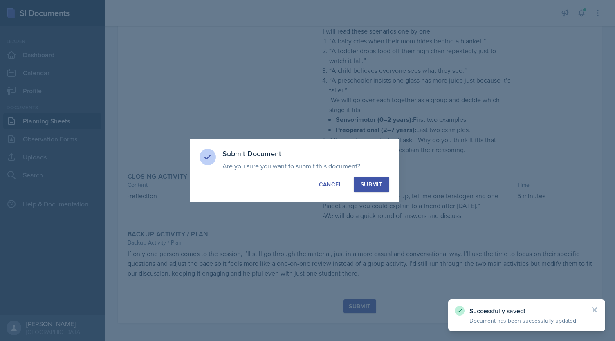
click at [358, 182] on button "Submit" at bounding box center [371, 185] width 36 height 16
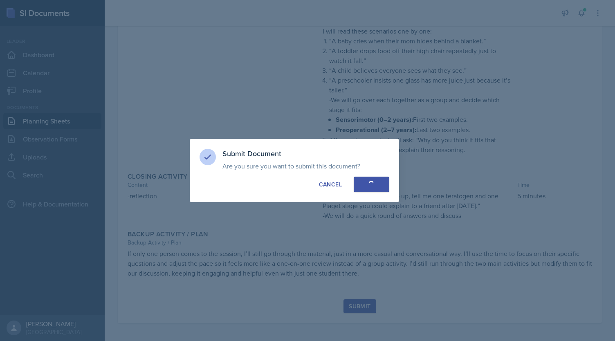
scroll to position [710, 0]
